Goal: Task Accomplishment & Management: Manage account settings

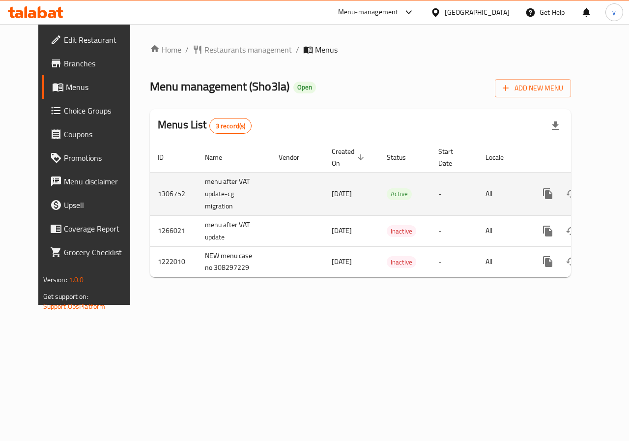
click at [613, 189] on icon "enhanced table" at bounding box center [619, 194] width 12 height 12
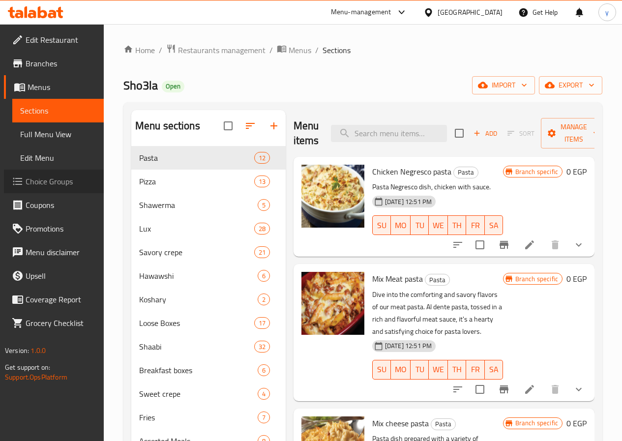
click at [60, 177] on span "Choice Groups" at bounding box center [61, 181] width 70 height 12
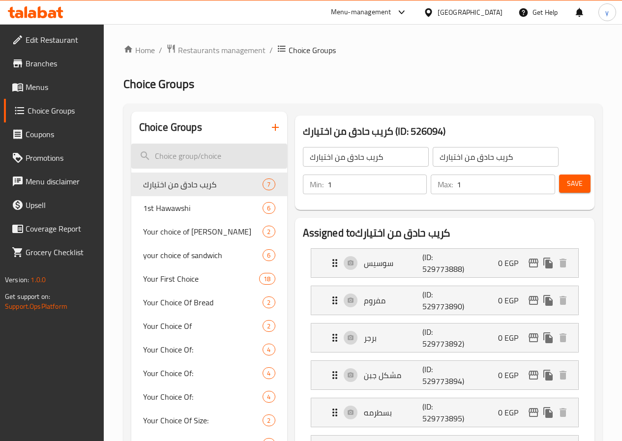
click at [176, 160] on input "search" at bounding box center [209, 156] width 156 height 25
paste input "Your Choice Of Size:"
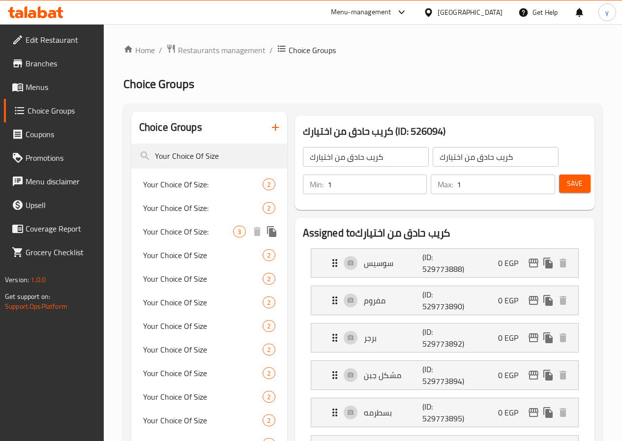
type input "Your Choice Of Size"
click at [193, 232] on span "Your Choice Of Size:" at bounding box center [188, 232] width 90 height 12
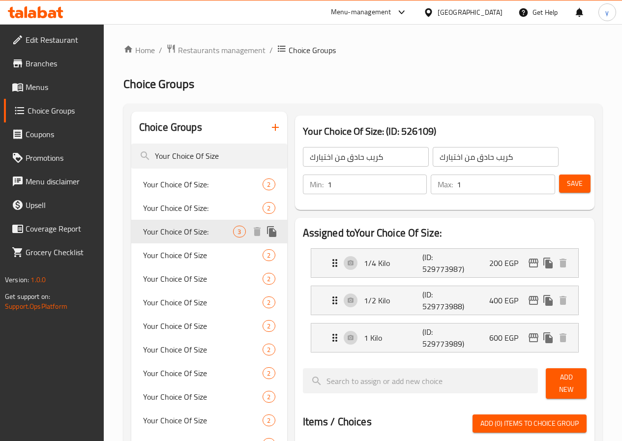
type input "Your Choice Of Size:"
type input "إختيارك من الحجم:"
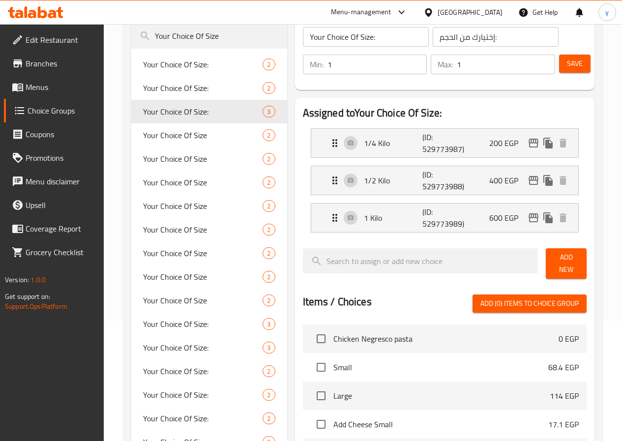
scroll to position [147, 0]
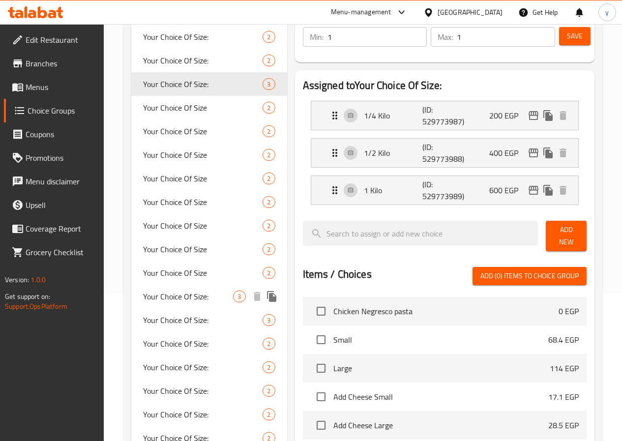
click at [195, 295] on span "Your Choice Of Size:" at bounding box center [188, 296] width 90 height 12
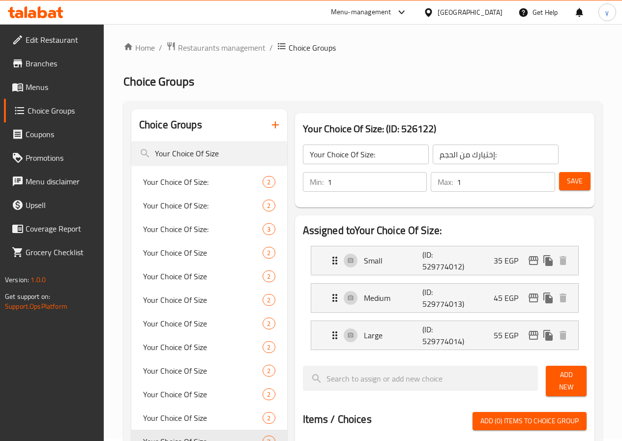
scroll to position [0, 0]
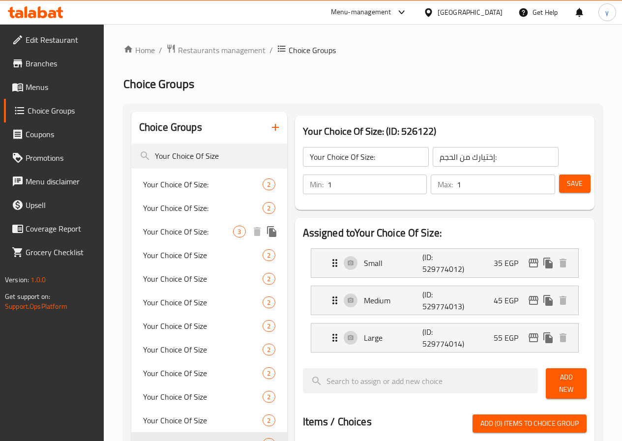
click at [198, 231] on span "Your Choice Of Size:" at bounding box center [188, 232] width 90 height 12
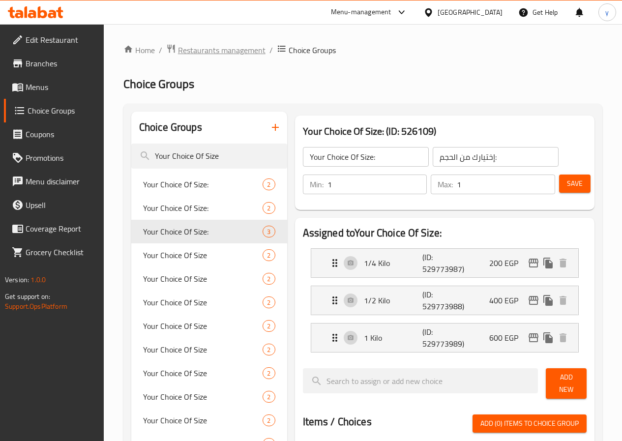
click at [250, 48] on span "Restaurants management" at bounding box center [221, 50] width 87 height 12
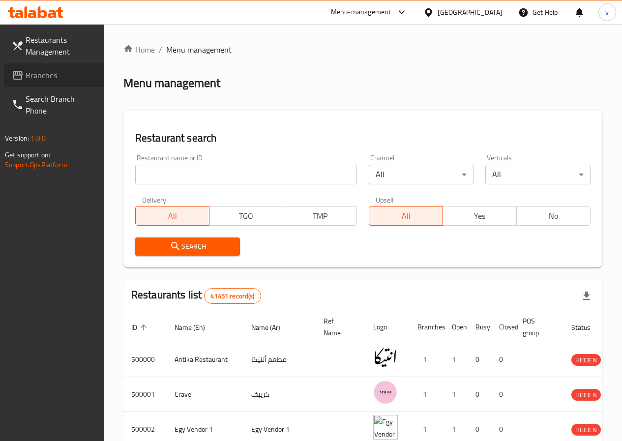
click at [38, 71] on span "Branches" at bounding box center [61, 75] width 70 height 12
